Goal: Use online tool/utility: Use online tool/utility

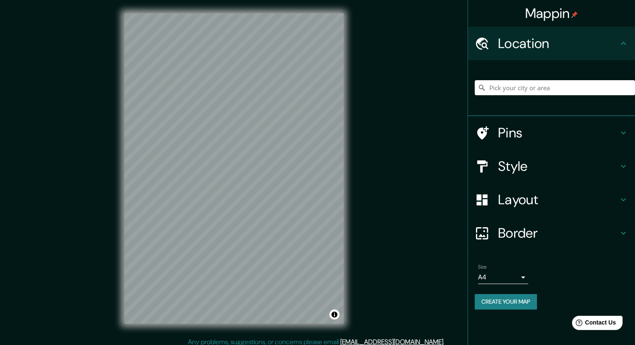
click at [615, 203] on h4 "Layout" at bounding box center [558, 199] width 120 height 17
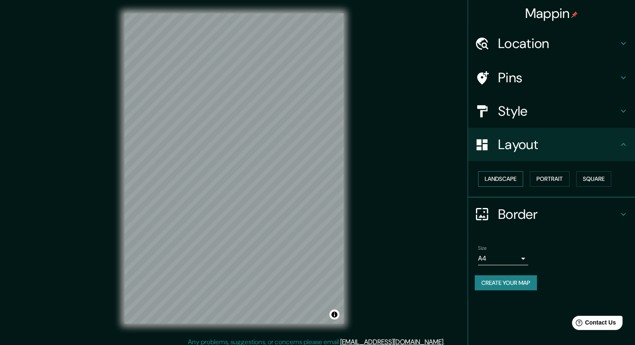
click at [504, 173] on button "Landscape" at bounding box center [500, 178] width 45 height 15
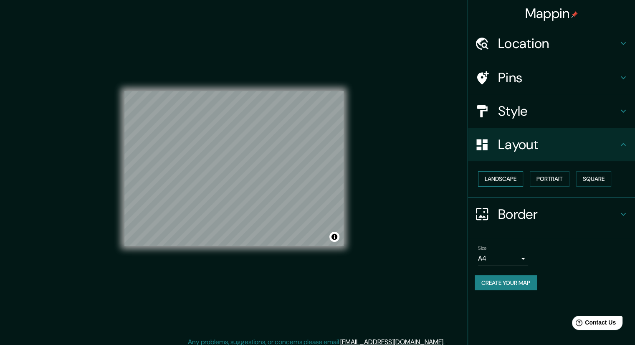
click at [504, 177] on button "Landscape" at bounding box center [500, 178] width 45 height 15
click at [516, 179] on button "Landscape" at bounding box center [500, 178] width 45 height 15
click at [551, 183] on button "Portrait" at bounding box center [550, 178] width 40 height 15
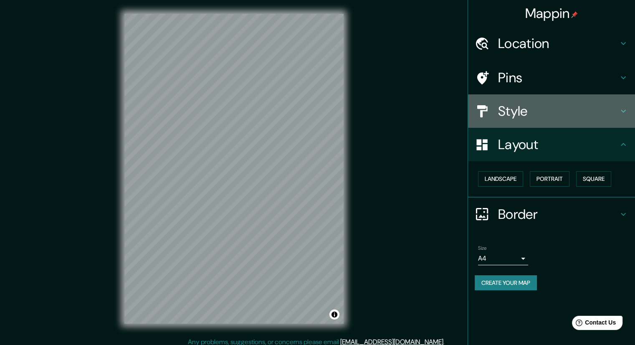
click at [584, 113] on h4 "Style" at bounding box center [558, 111] width 120 height 17
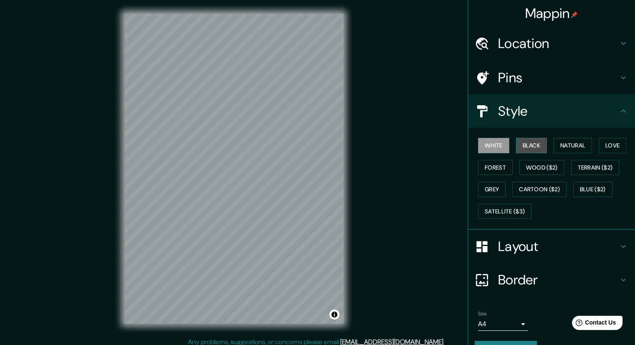
click at [531, 147] on button "Black" at bounding box center [531, 145] width 31 height 15
click at [560, 146] on button "Natural" at bounding box center [573, 145] width 38 height 15
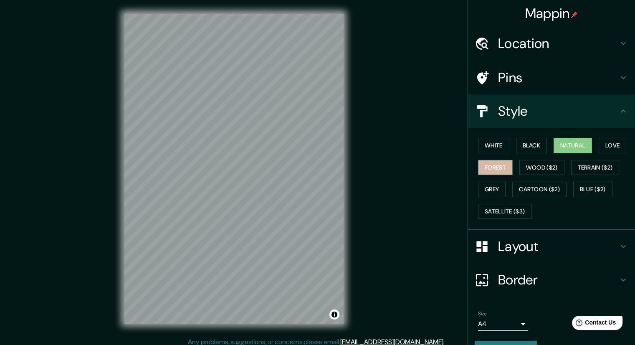
click at [496, 172] on button "Forest" at bounding box center [495, 167] width 35 height 15
click at [531, 173] on button "Wood ($2)" at bounding box center [542, 167] width 45 height 15
click at [564, 147] on button "Natural" at bounding box center [573, 145] width 38 height 15
click at [492, 188] on button "Grey" at bounding box center [492, 189] width 28 height 15
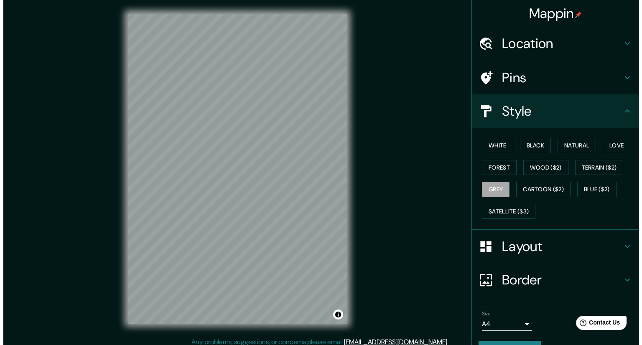
scroll to position [5, 0]
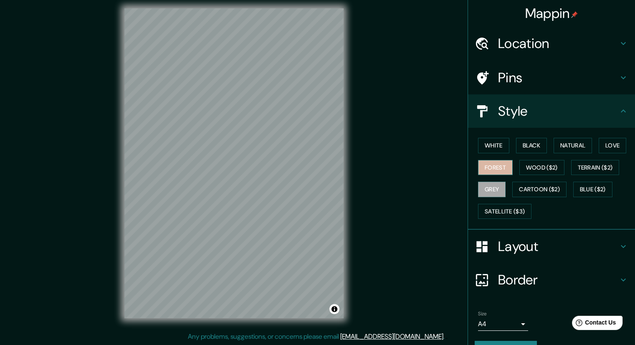
click at [493, 171] on button "Forest" at bounding box center [495, 167] width 35 height 15
click at [529, 145] on button "Black" at bounding box center [531, 145] width 31 height 15
click at [496, 151] on button "White" at bounding box center [493, 145] width 31 height 15
click at [593, 149] on div "White Black Natural Love Forest Wood ($2) Terrain ($2) Grey Cartoon ($2) Blue (…" at bounding box center [555, 179] width 160 height 88
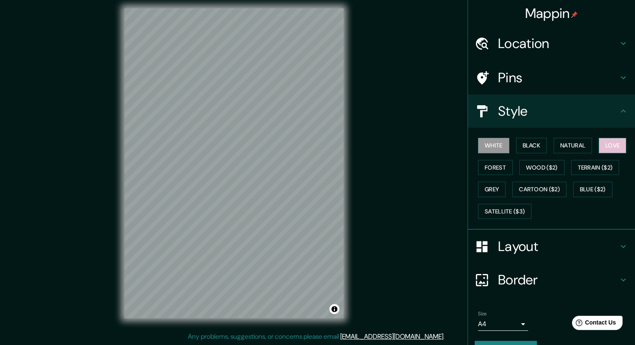
click at [602, 150] on button "Love" at bounding box center [613, 145] width 28 height 15
click at [524, 208] on button "Satellite ($3)" at bounding box center [504, 211] width 53 height 15
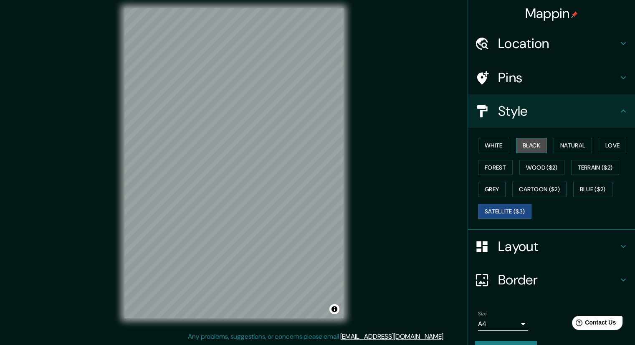
click at [533, 146] on button "Black" at bounding box center [531, 145] width 31 height 15
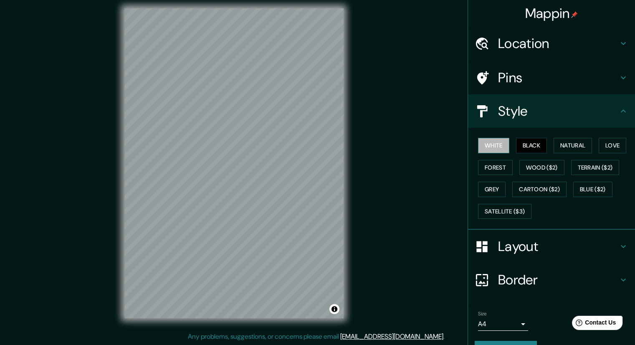
click at [490, 146] on button "White" at bounding box center [493, 145] width 31 height 15
click at [530, 145] on button "Black" at bounding box center [531, 145] width 31 height 15
drag, startPoint x: 563, startPoint y: 145, endPoint x: 483, endPoint y: 178, distance: 86.4
click at [564, 145] on button "Natural" at bounding box center [573, 145] width 38 height 15
click at [488, 176] on div "White Black Natural Love Forest Wood ($2) Terrain ($2) Grey Cartoon ($2) Blue (…" at bounding box center [555, 179] width 160 height 88
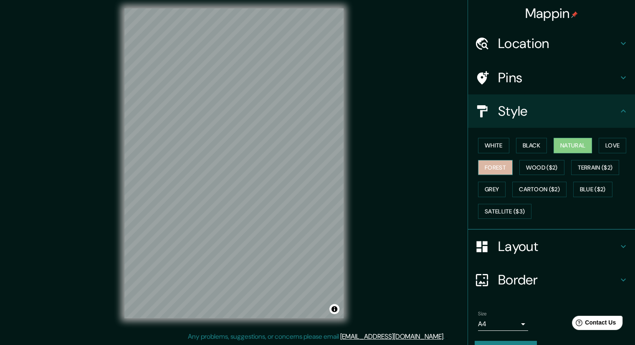
click at [498, 168] on button "Forest" at bounding box center [495, 167] width 35 height 15
click at [526, 165] on button "Wood ($2)" at bounding box center [542, 167] width 45 height 15
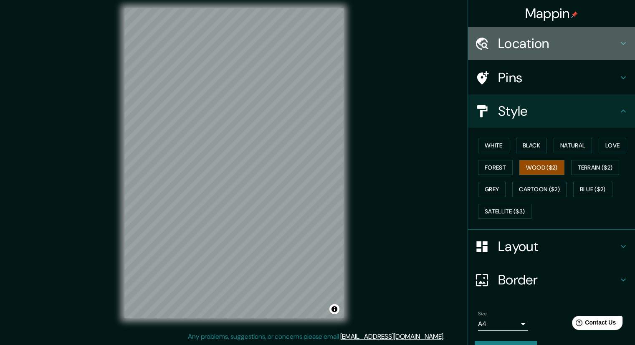
click at [526, 48] on h4 "Location" at bounding box center [558, 43] width 120 height 17
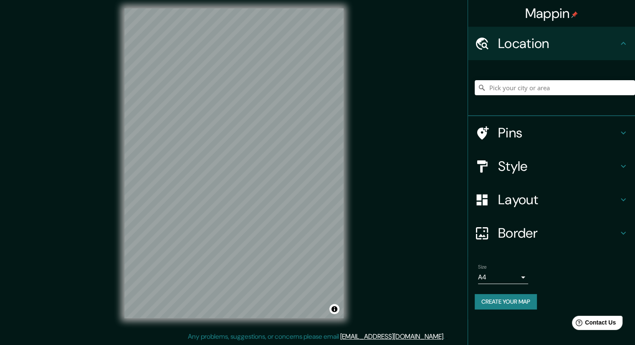
click at [526, 48] on h4 "Location" at bounding box center [558, 43] width 120 height 17
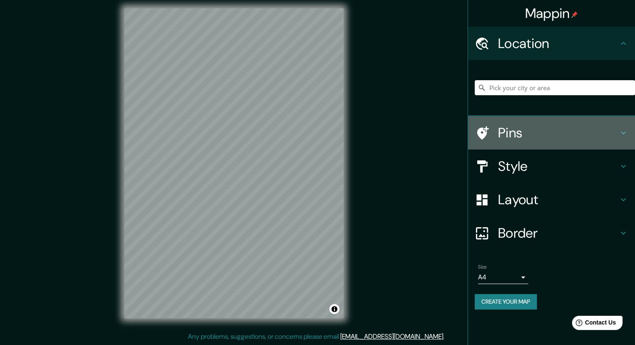
click at [521, 137] on h4 "Pins" at bounding box center [558, 132] width 120 height 17
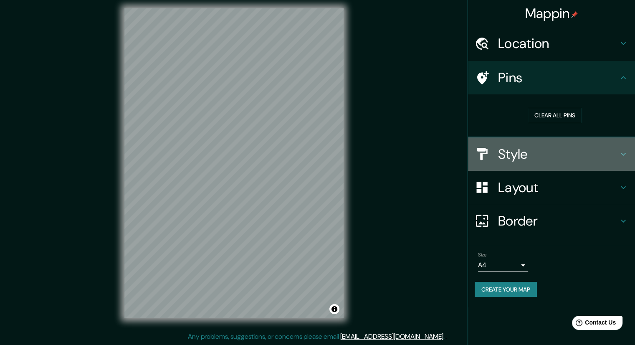
click at [526, 155] on h4 "Style" at bounding box center [558, 154] width 120 height 17
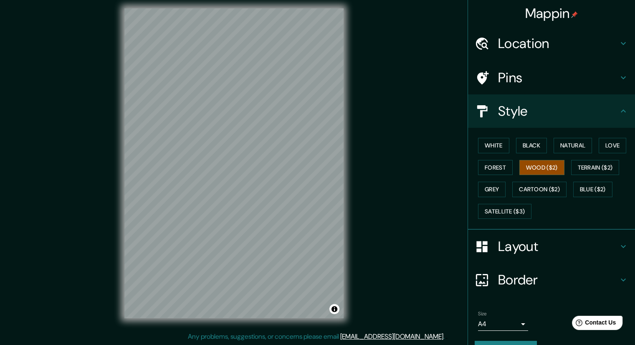
click at [517, 255] on div "Layout" at bounding box center [551, 246] width 167 height 33
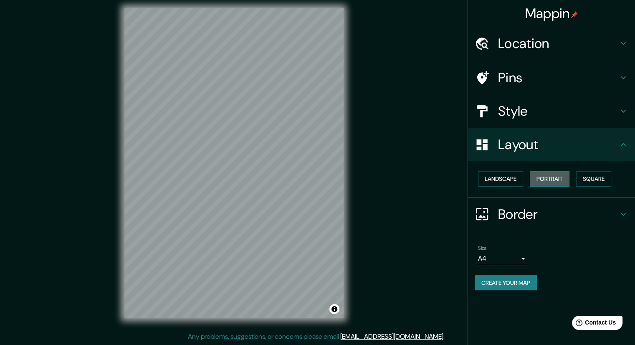
click at [549, 180] on button "Portrait" at bounding box center [550, 178] width 40 height 15
click at [553, 222] on div "Border" at bounding box center [551, 214] width 167 height 33
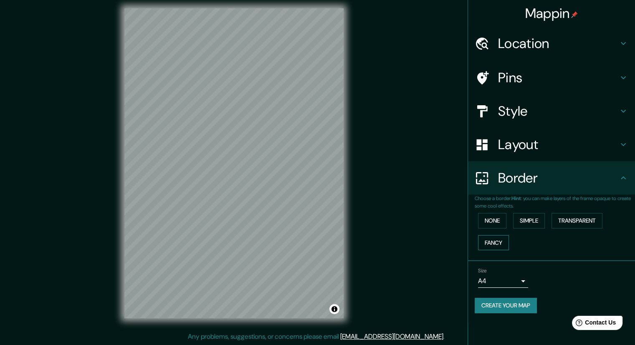
click at [501, 245] on button "Fancy" at bounding box center [493, 242] width 31 height 15
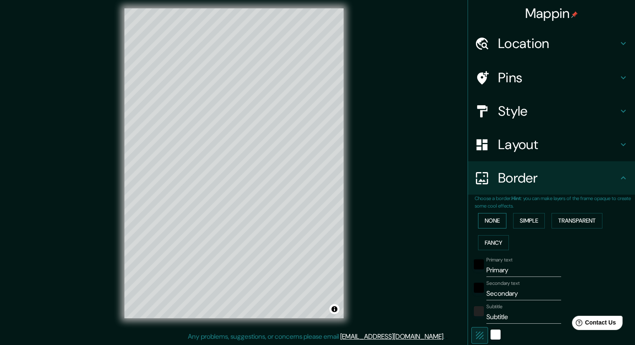
click at [495, 222] on button "None" at bounding box center [492, 220] width 28 height 15
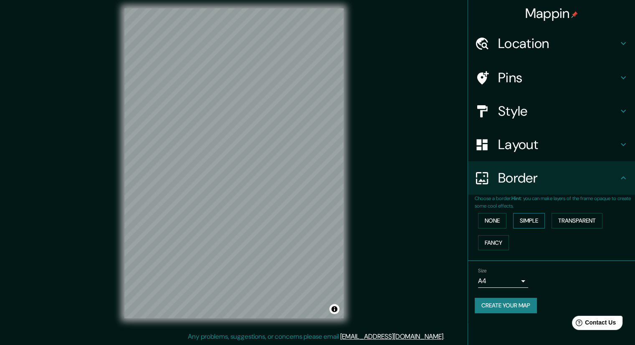
click at [533, 218] on button "Simple" at bounding box center [529, 220] width 32 height 15
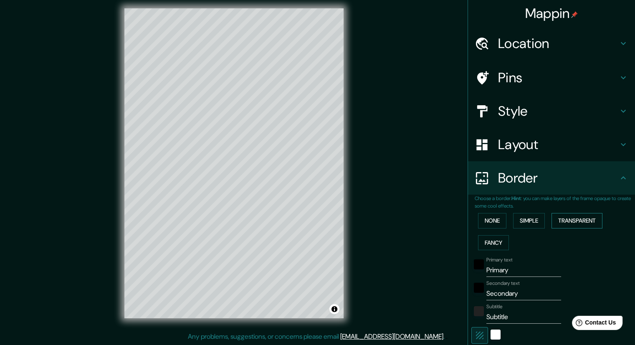
click at [564, 220] on button "Transparent" at bounding box center [577, 220] width 51 height 15
click at [491, 336] on div "white" at bounding box center [496, 335] width 10 height 10
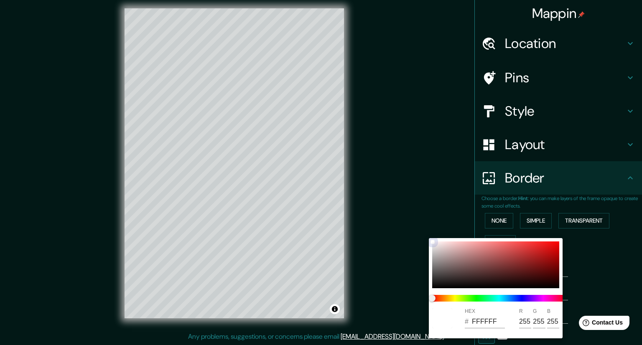
type input "B95D5D"
type input "185"
type input "93"
type input "9E3F3F"
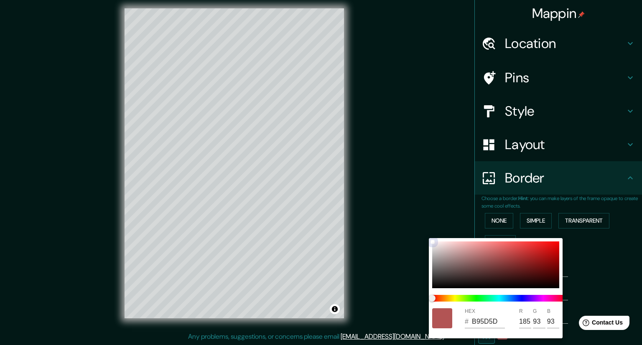
type input "158"
type input "63"
type input "903636"
type input "144"
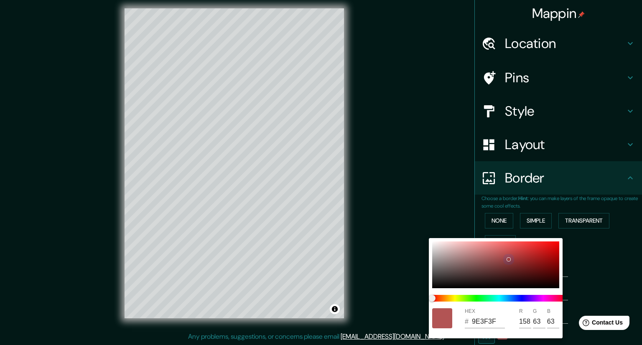
type input "54"
type input "8E3434"
type input "142"
type input "52"
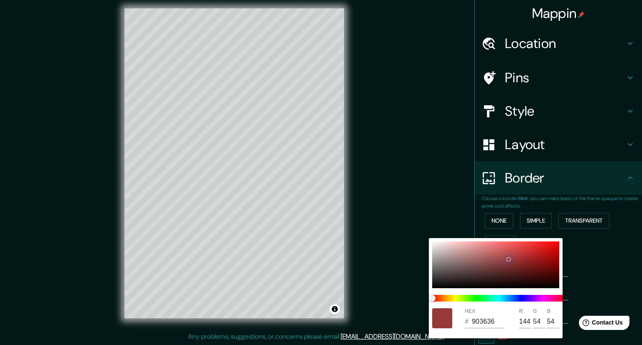
type input "52"
type input "180707"
type input "24"
type input "7"
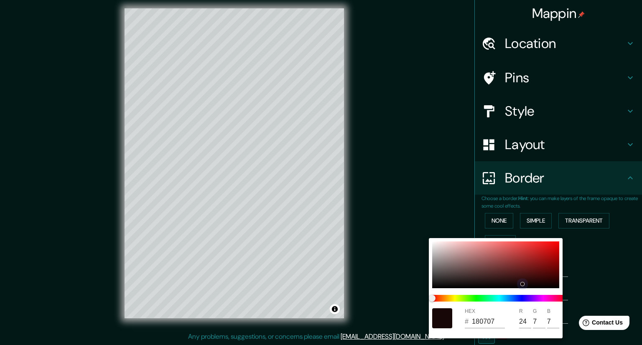
type input "3B2121"
type input "59"
type input "33"
type input "2B2424"
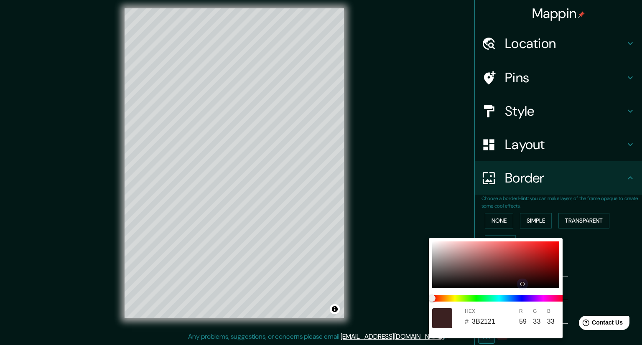
type input "43"
type input "36"
type input "1D1A1A"
type input "29"
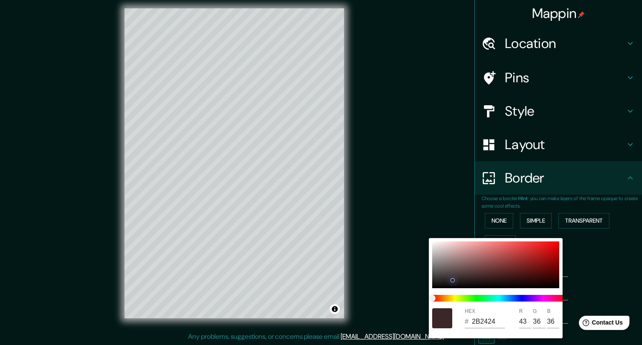
type input "26"
type input "161414"
type input "22"
type input "20"
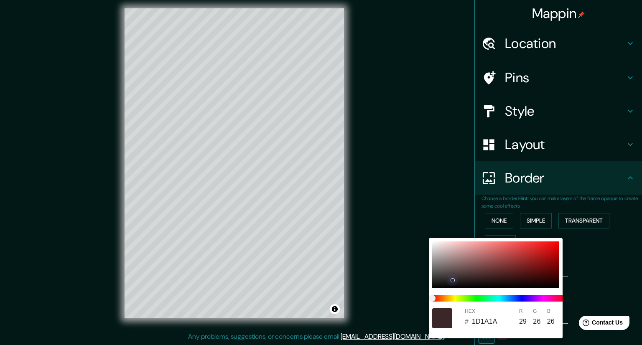
type input "20"
type input "C59494"
type input "197"
type input "148"
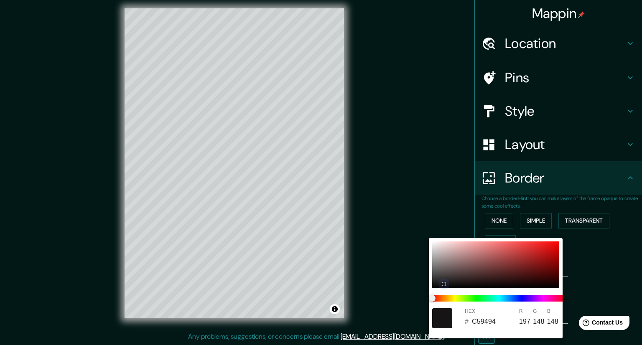
type input "BB8989"
type input "187"
type input "137"
type input "B98787"
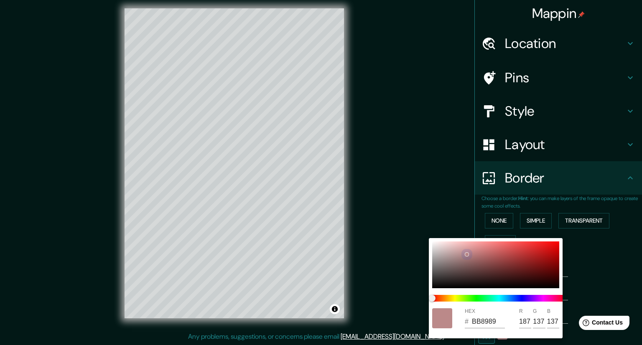
type input "185"
type input "135"
type input "B58484"
type input "181"
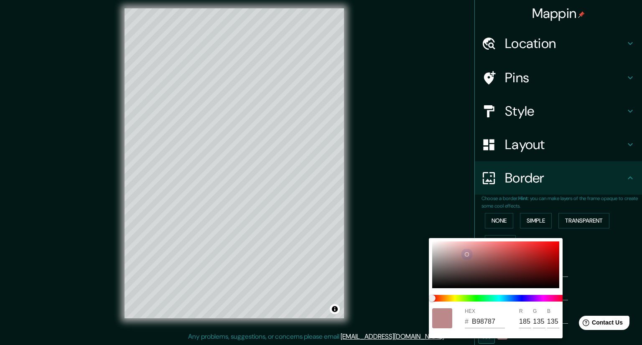
type input "132"
type input "A97B7B"
type input "169"
type input "123"
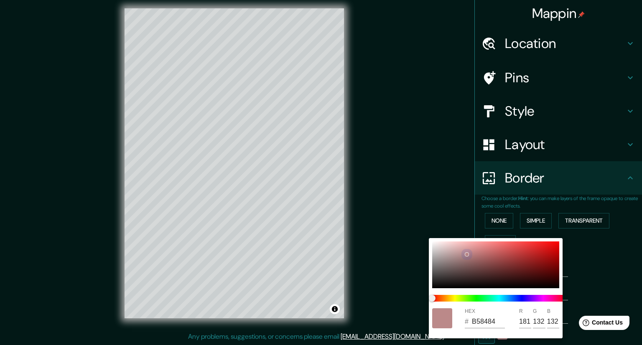
type input "123"
type input "A77979"
type input "167"
type input "121"
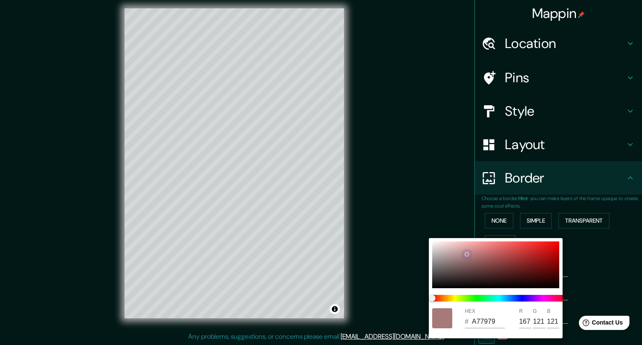
type input "A27676"
type input "162"
type input "118"
type input "A07474"
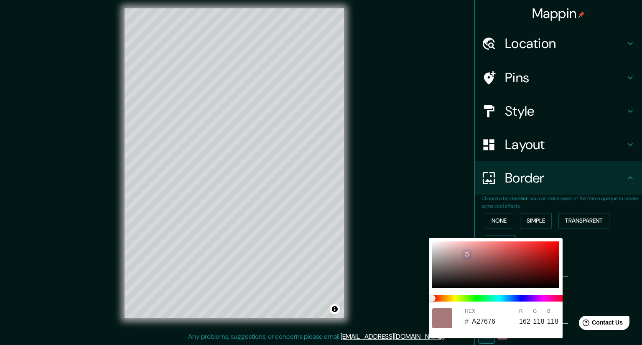
type input "160"
type input "116"
type input "9E7272"
type input "158"
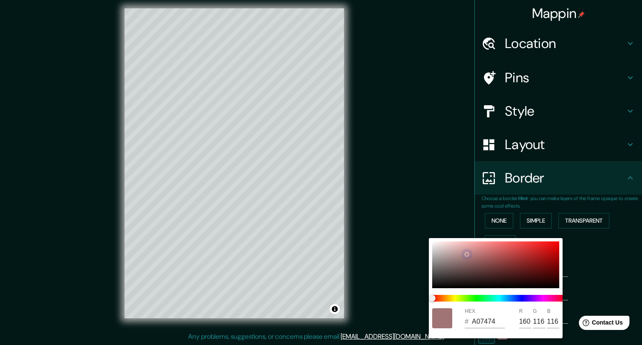
type input "114"
drag, startPoint x: 495, startPoint y: 254, endPoint x: 467, endPoint y: 259, distance: 28.4
click at [467, 259] on div at bounding box center [495, 264] width 127 height 47
type input "9E8B72"
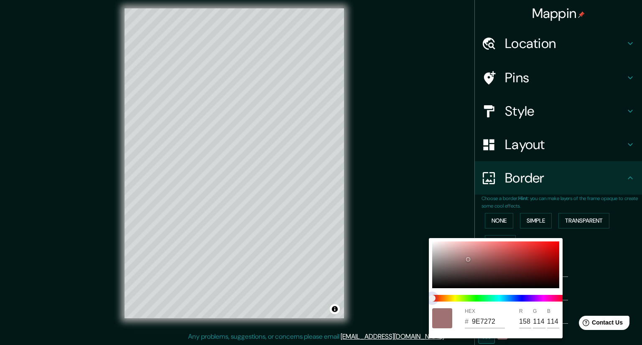
type input "139"
type input "9E8F72"
type input "143"
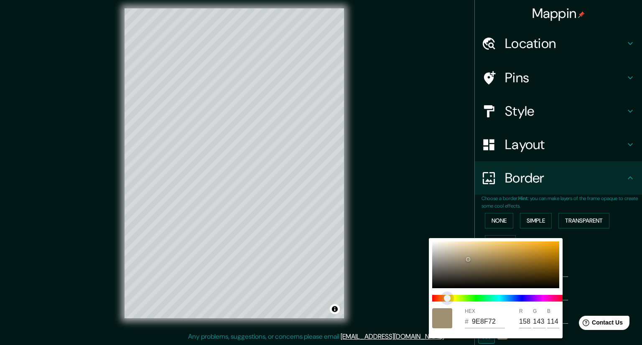
type input "9E9772"
type input "151"
type input "9E9872"
type input "152"
type input "9E9972"
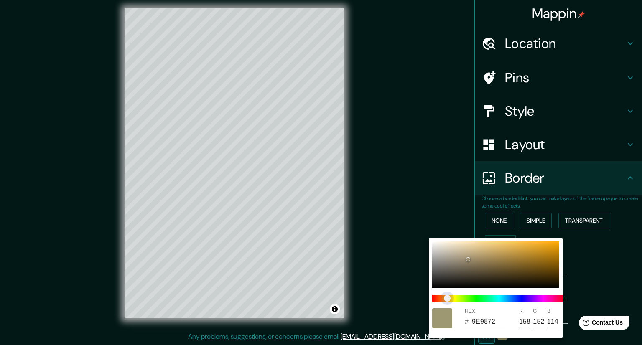
type input "153"
type input "9E9A72"
type input "154"
type input "9E9B72"
type input "155"
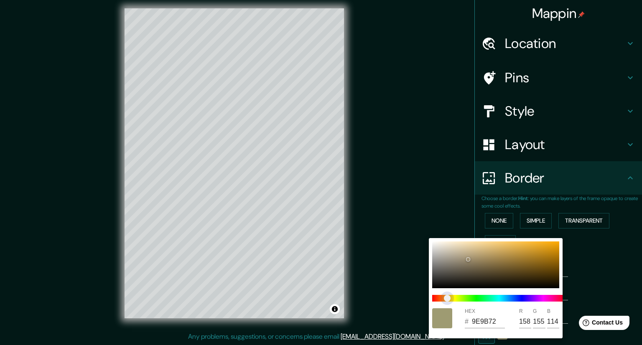
type input "9E9D72"
type input "157"
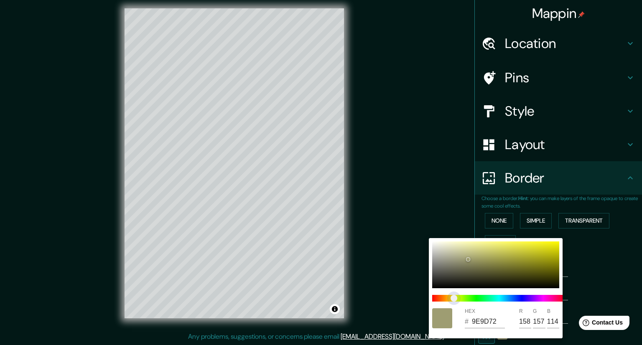
type input "9E9E72"
type input "158"
type input "9D9E72"
type input "157"
type input "9C9E72"
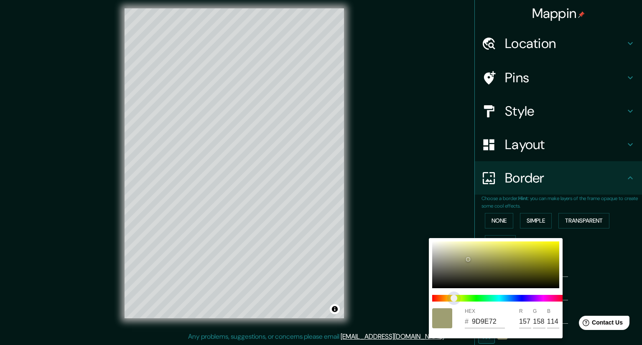
type input "156"
type input "989E72"
type input "152"
type input "969E72"
type input "150"
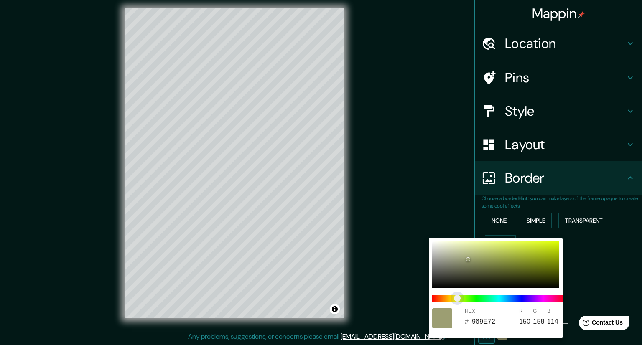
type input "929E72"
type input "146"
type input "909E72"
type input "144"
type input "8E9E72"
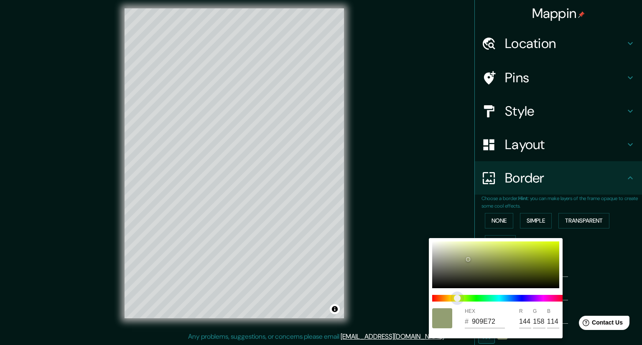
type input "142"
type input "899E72"
type input "137"
type input "879E72"
type input "135"
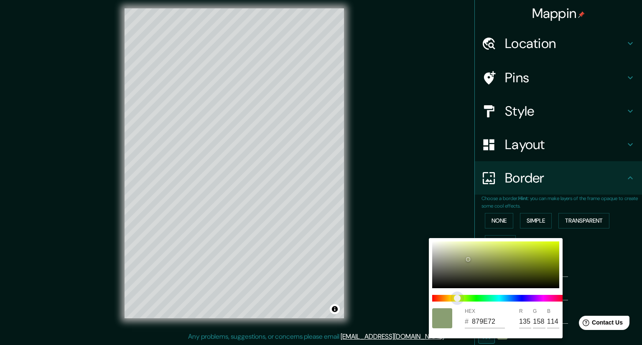
type input "849E72"
type input "132"
type input "839E72"
type input "131"
type input "819E72"
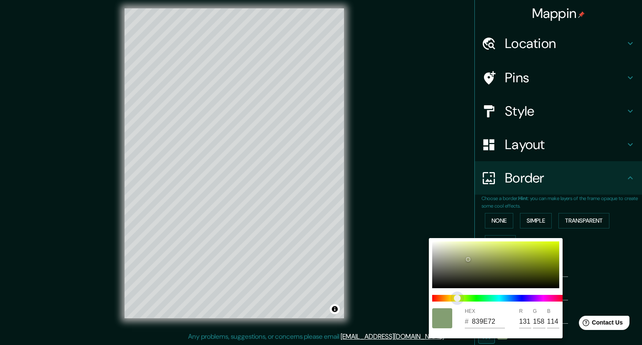
type input "129"
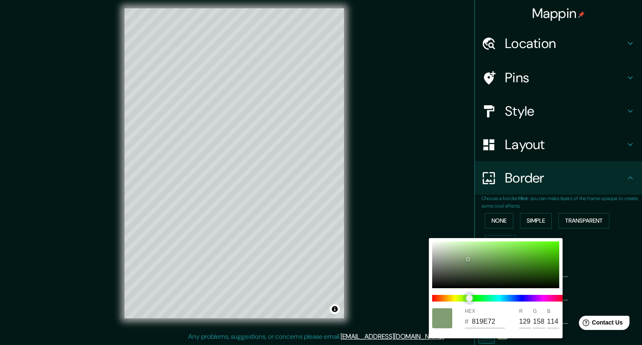
drag, startPoint x: 445, startPoint y: 299, endPoint x: 469, endPoint y: 304, distance: 24.7
click at [469, 302] on span at bounding box center [499, 298] width 134 height 7
